Goal: Information Seeking & Learning: Learn about a topic

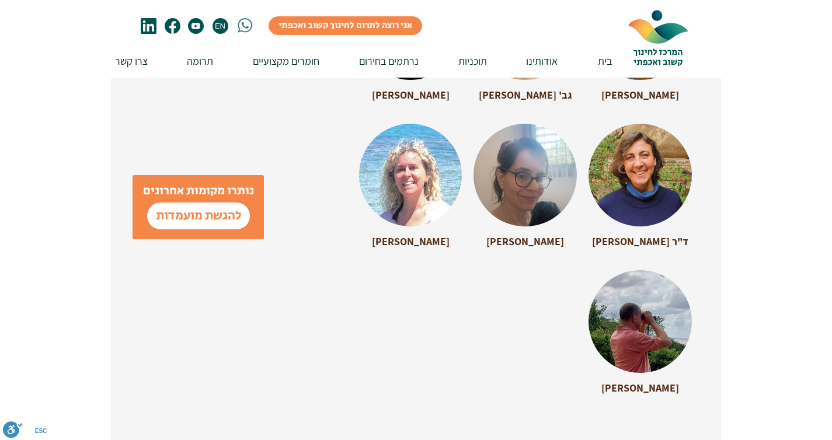
scroll to position [3386, 0]
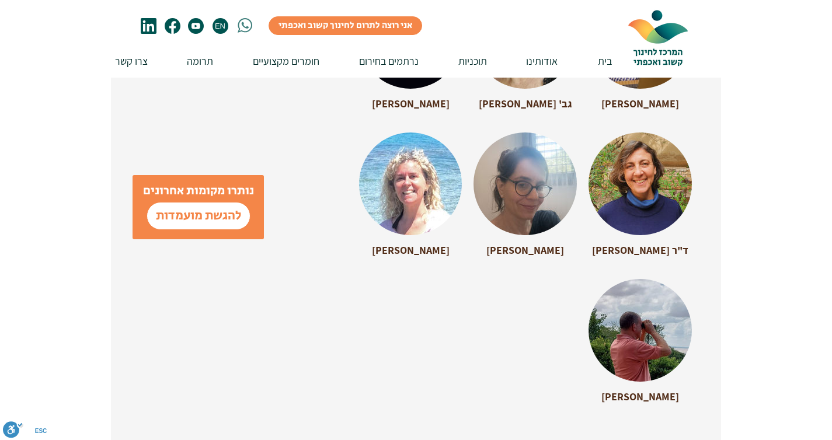
click at [534, 139] on div at bounding box center [525, 179] width 103 height 92
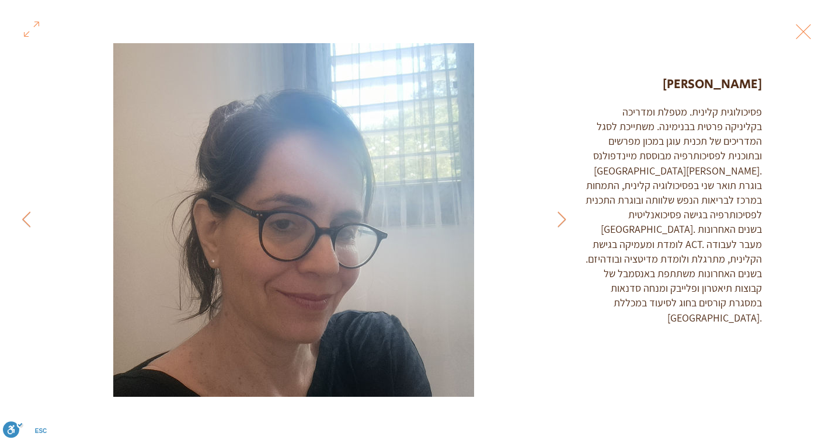
click at [815, 37] on button "Exit expand mode" at bounding box center [803, 31] width 22 height 26
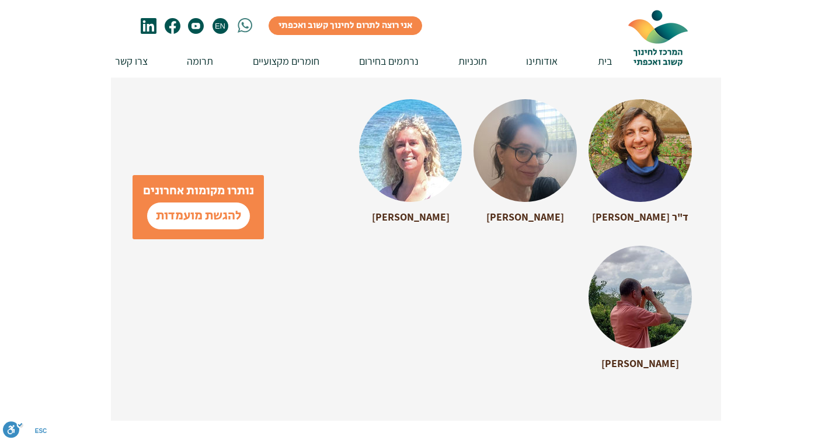
scroll to position [3422, 0]
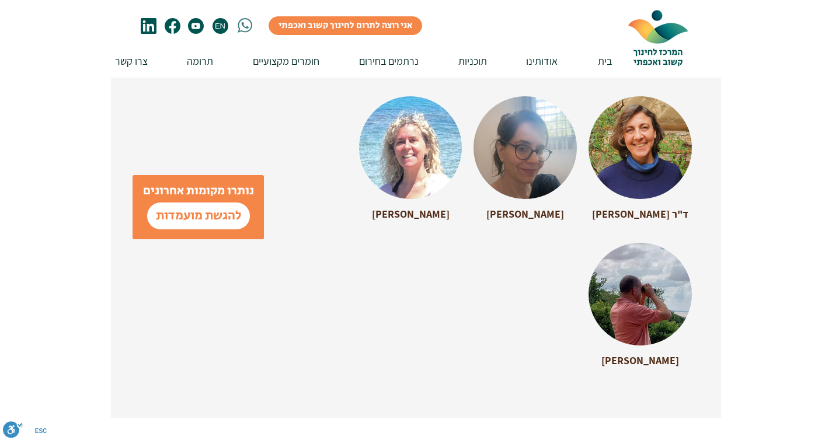
click at [655, 243] on div at bounding box center [640, 289] width 103 height 92
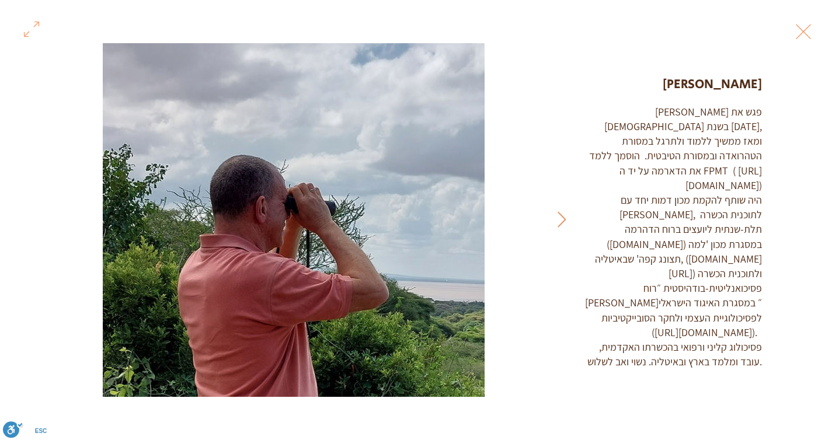
click at [829, 25] on div "Gallery item, detailed view" at bounding box center [416, 31] width 832 height 26
click at [813, 32] on button "Exit expand mode" at bounding box center [803, 31] width 22 height 26
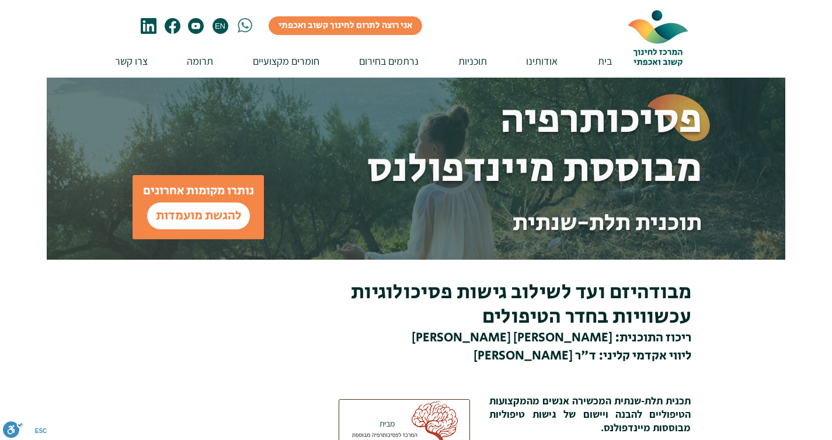
scroll to position [3422, 0]
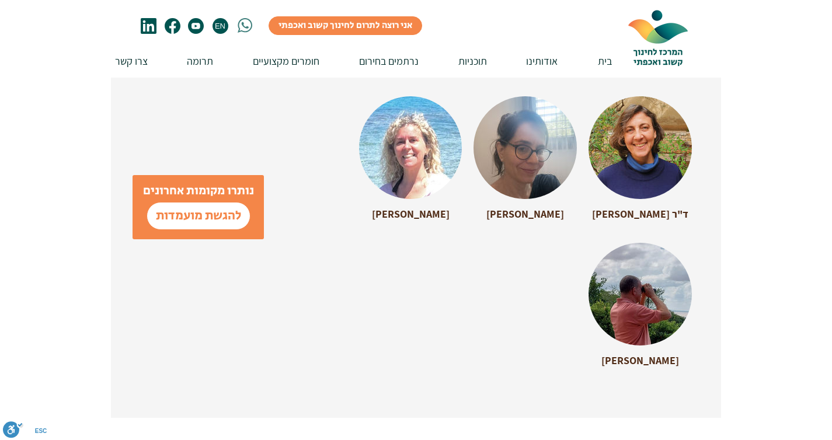
click at [655, 137] on div at bounding box center [640, 142] width 103 height 92
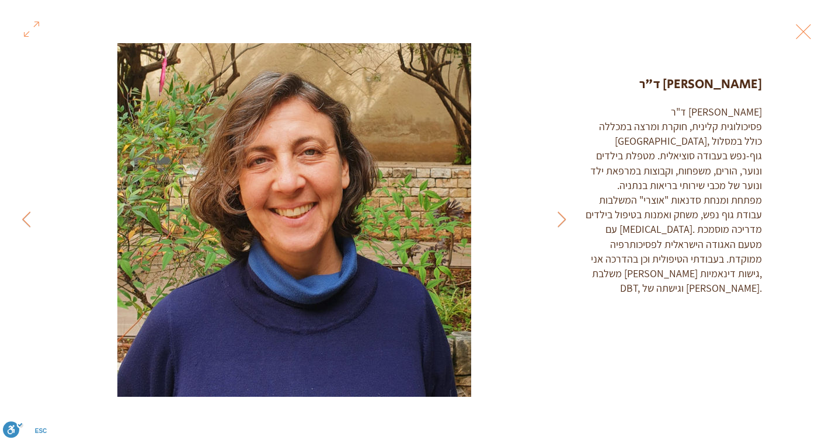
click at [830, 36] on div "Gallery item, detailed view" at bounding box center [416, 31] width 832 height 26
click at [815, 35] on button "Exit expand mode" at bounding box center [803, 31] width 22 height 26
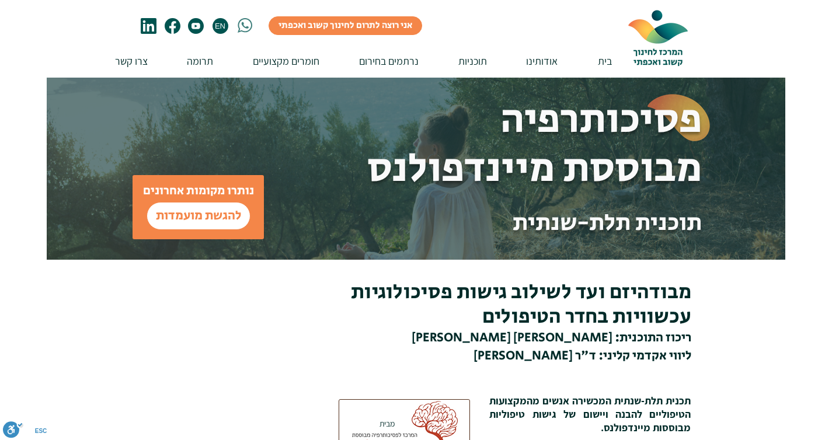
scroll to position [3422, 0]
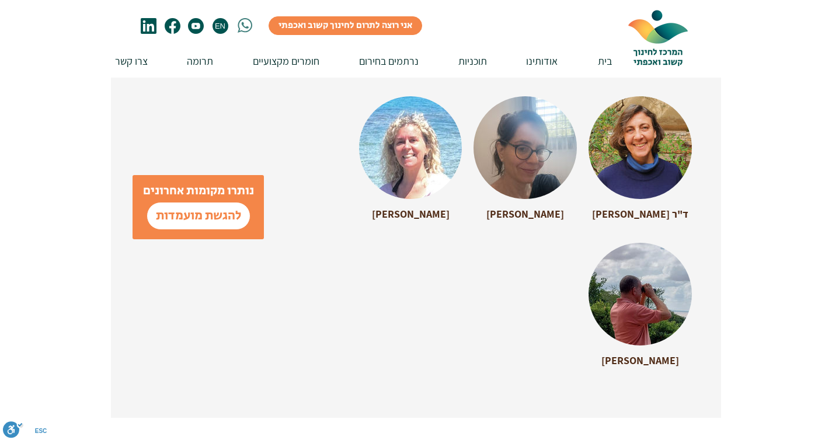
click at [434, 144] on div at bounding box center [410, 142] width 103 height 92
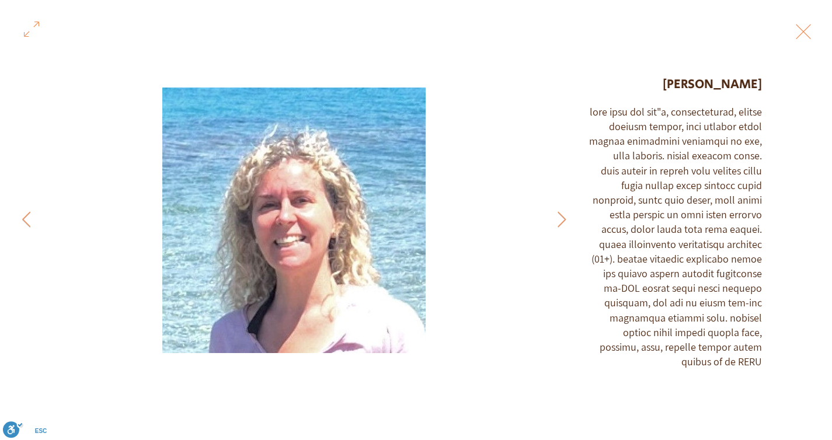
click at [815, 34] on button "Exit expand mode" at bounding box center [803, 31] width 22 height 26
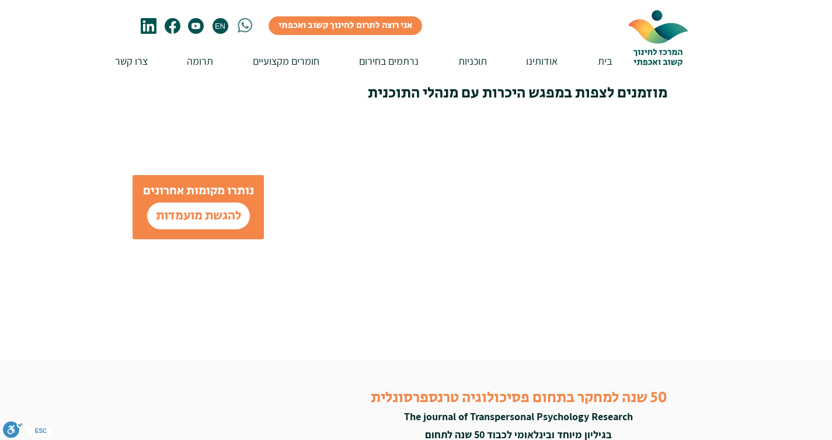
scroll to position [3866, 0]
